Goal: Task Accomplishment & Management: Manage account settings

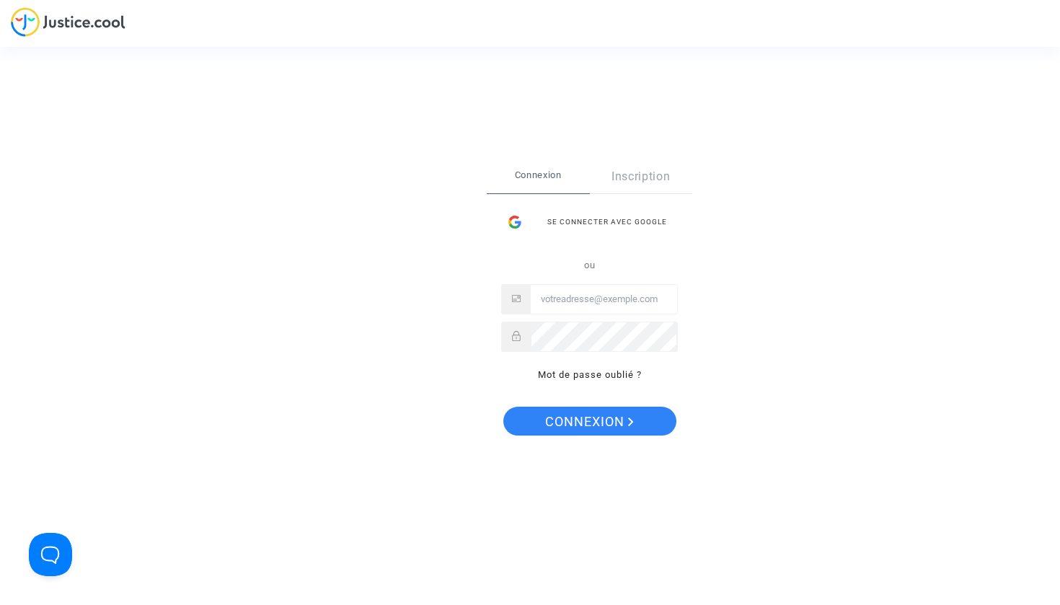
type input "[EMAIL_ADDRESS][DOMAIN_NAME]"
click at [606, 433] on span "Connexion" at bounding box center [589, 422] width 89 height 30
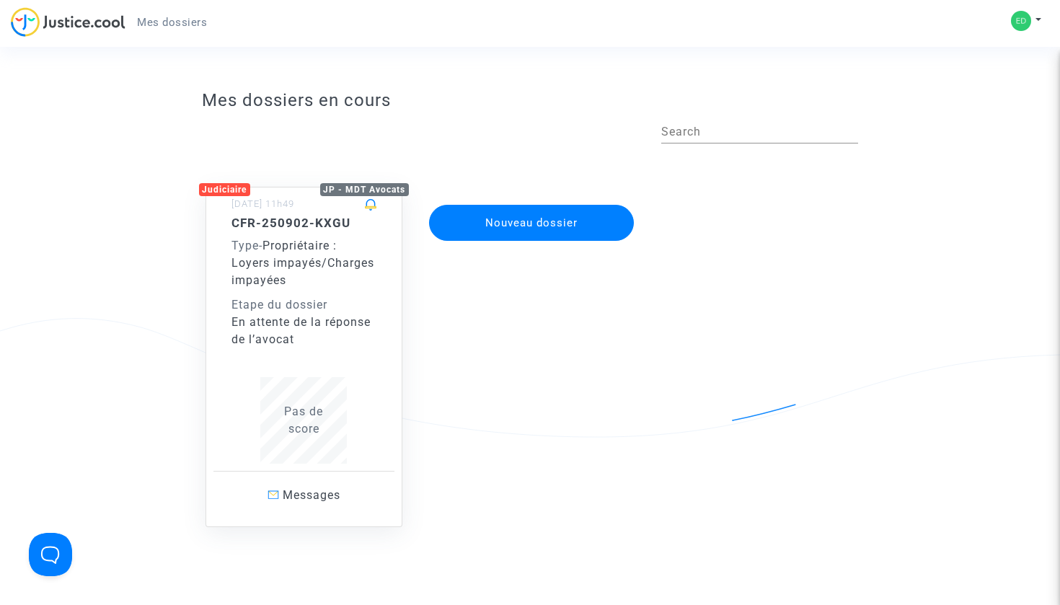
click at [330, 275] on div "Type - Propriétaire : Loyers impayés/Charges impayées" at bounding box center [304, 263] width 146 height 52
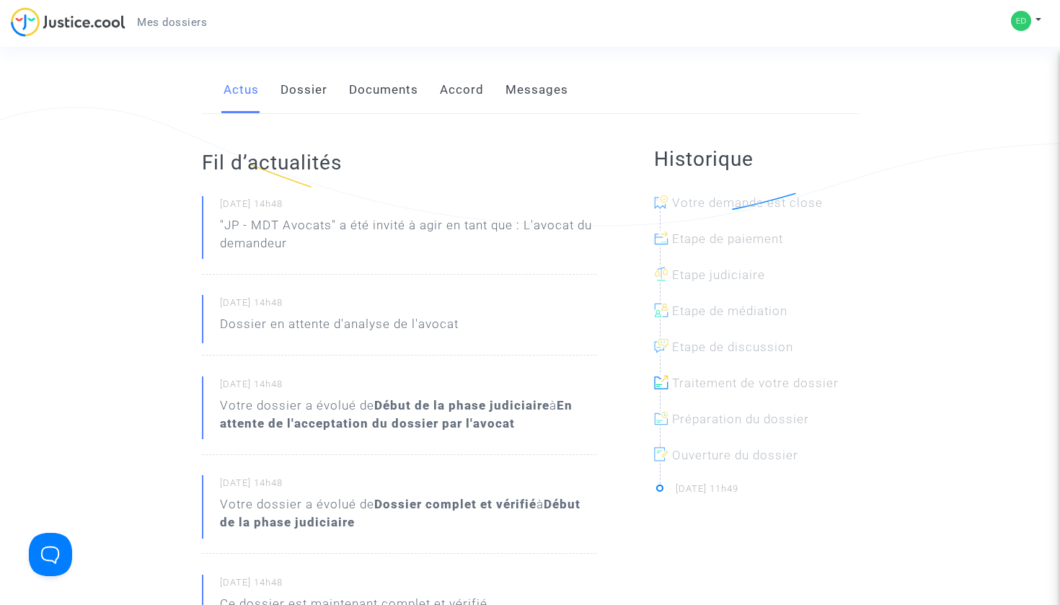
scroll to position [212, 0]
drag, startPoint x: 225, startPoint y: 242, endPoint x: 326, endPoint y: 245, distance: 101.0
click at [326, 245] on p ""JP - MDT Avocats" a été invité à agir en tant que : L'avocat du demandeur" at bounding box center [408, 237] width 376 height 43
drag, startPoint x: 330, startPoint y: 244, endPoint x: 226, endPoint y: 234, distance: 103.6
click at [226, 234] on p ""JP - MDT Avocats" a été invité à agir en tant que : L'avocat du demandeur" at bounding box center [408, 237] width 376 height 43
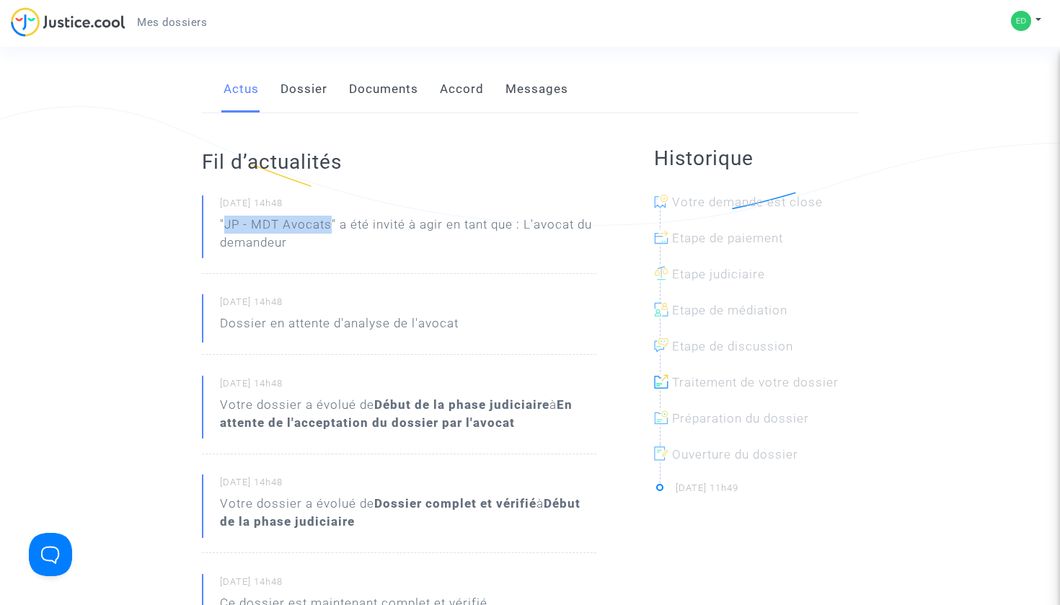
copy p "JP - MDT Avocats"
